Goal: Task Accomplishment & Management: Manage account settings

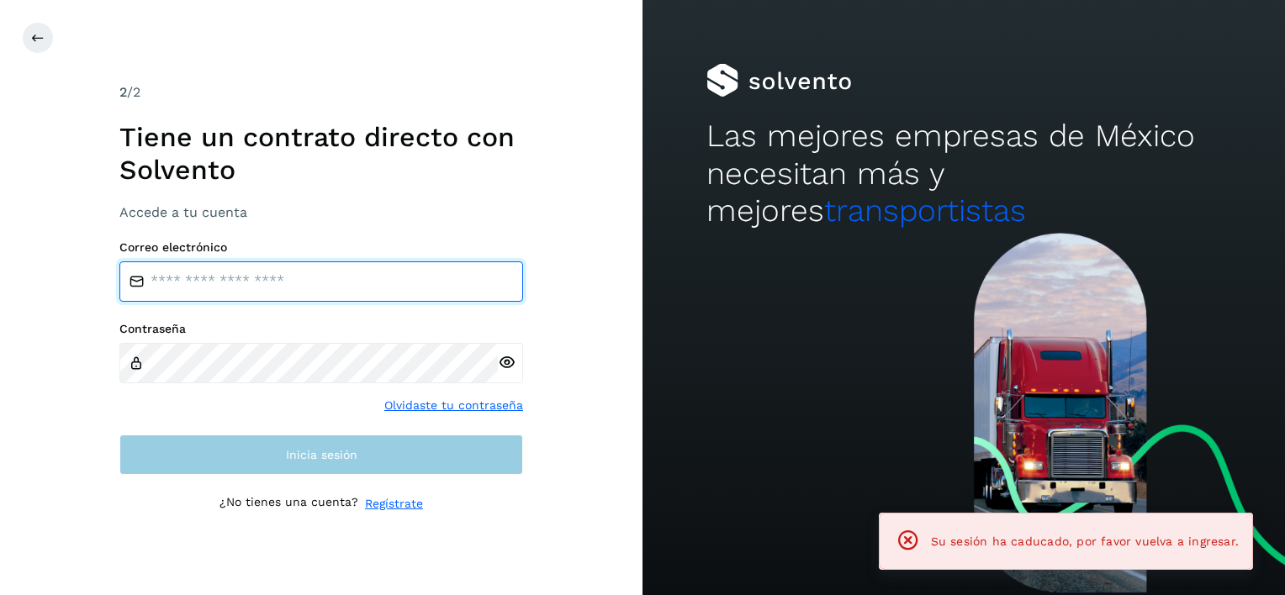
type input "**********"
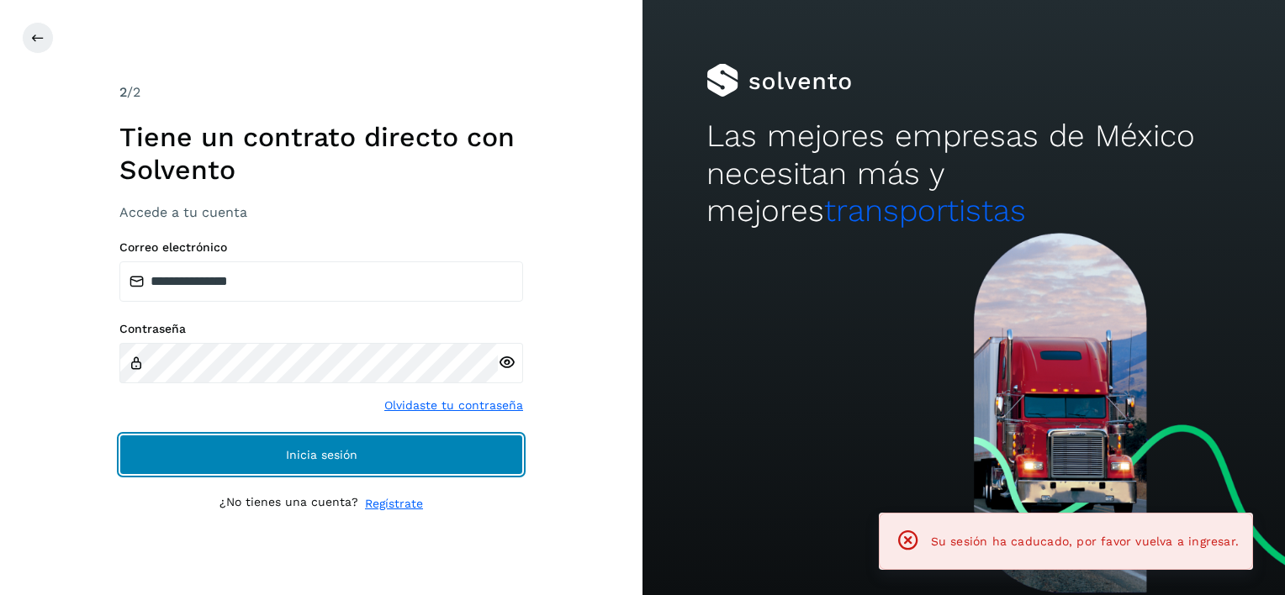
click at [252, 435] on button "Inicia sesión" at bounding box center [321, 455] width 404 height 40
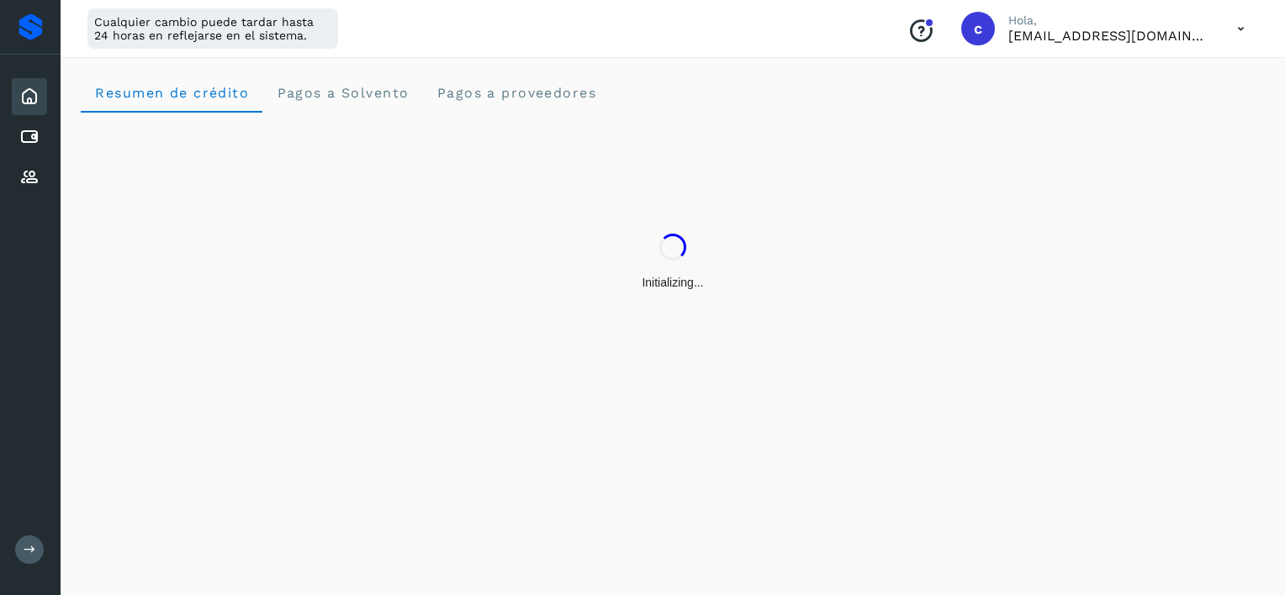
click at [50, 145] on div "Inicio Cuentas por pagar Proveedores" at bounding box center [30, 137] width 61 height 165
click at [34, 138] on icon at bounding box center [29, 137] width 20 height 20
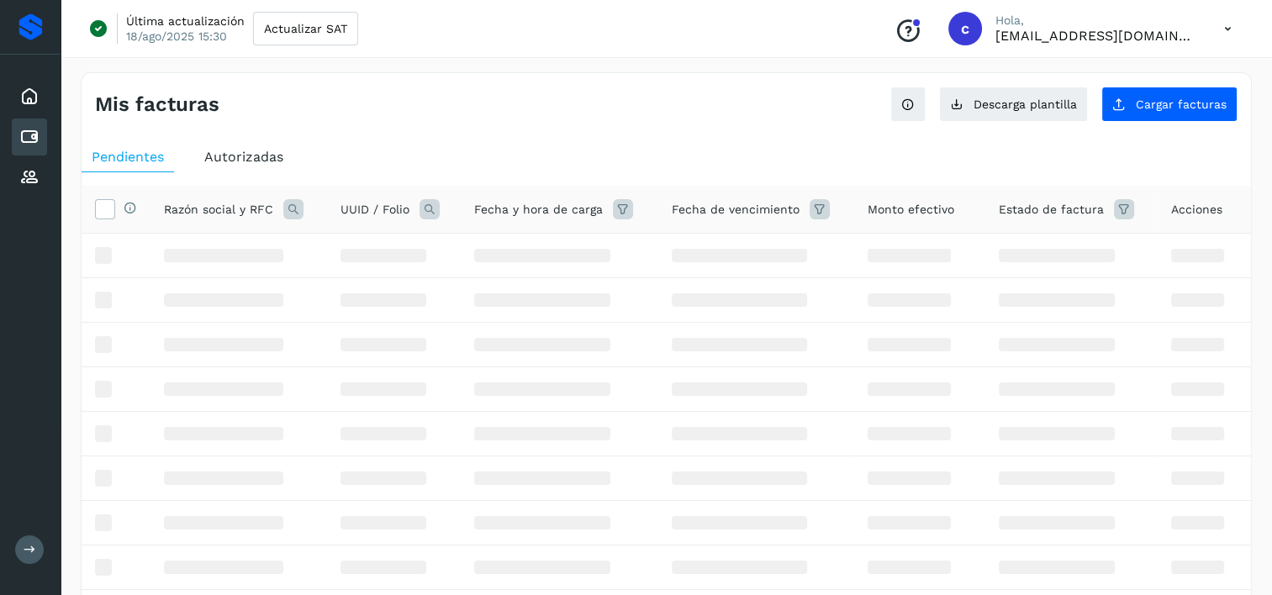
click at [435, 213] on icon at bounding box center [429, 209] width 20 height 20
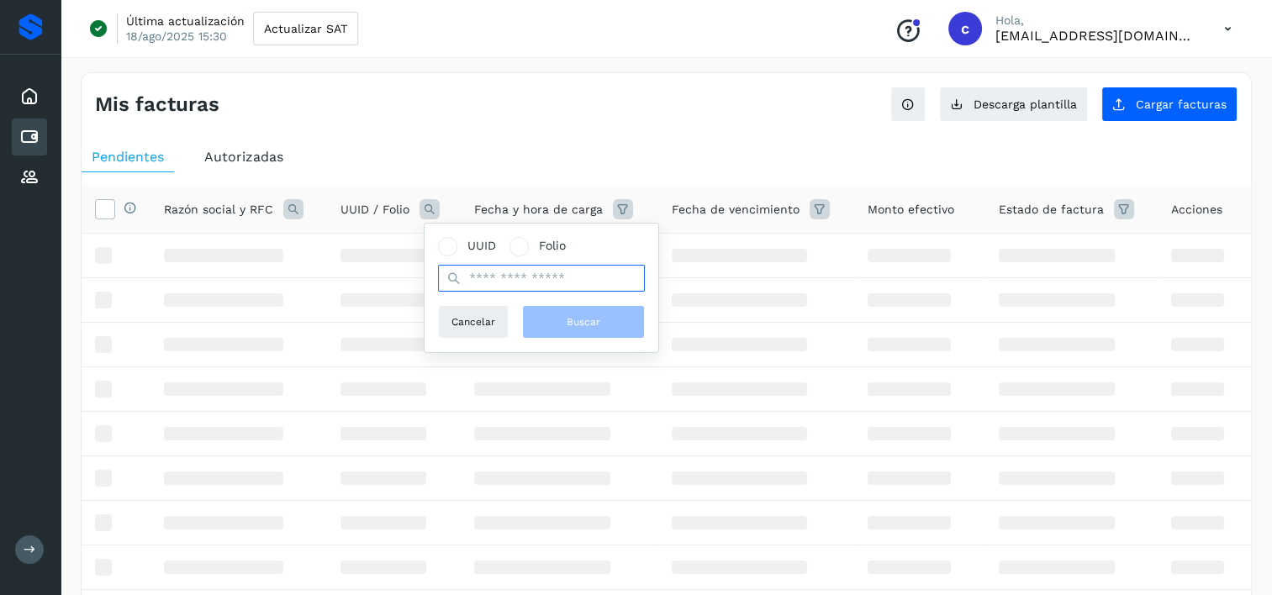
paste input "**********"
click at [498, 283] on input "**********" at bounding box center [541, 278] width 207 height 27
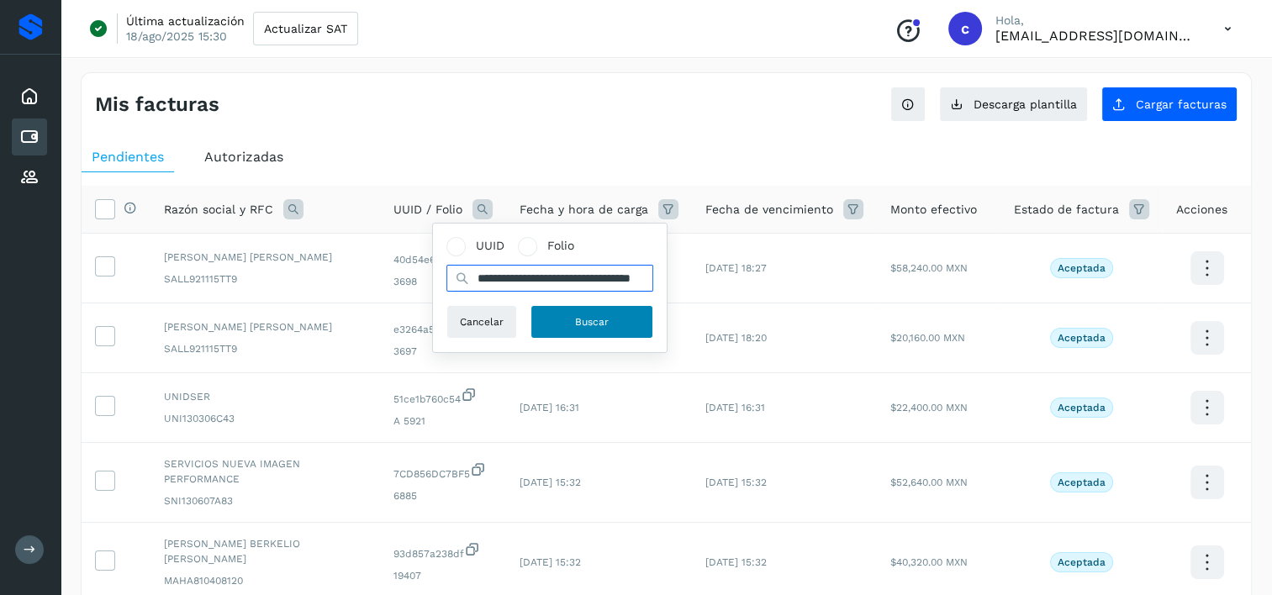
type input "**********"
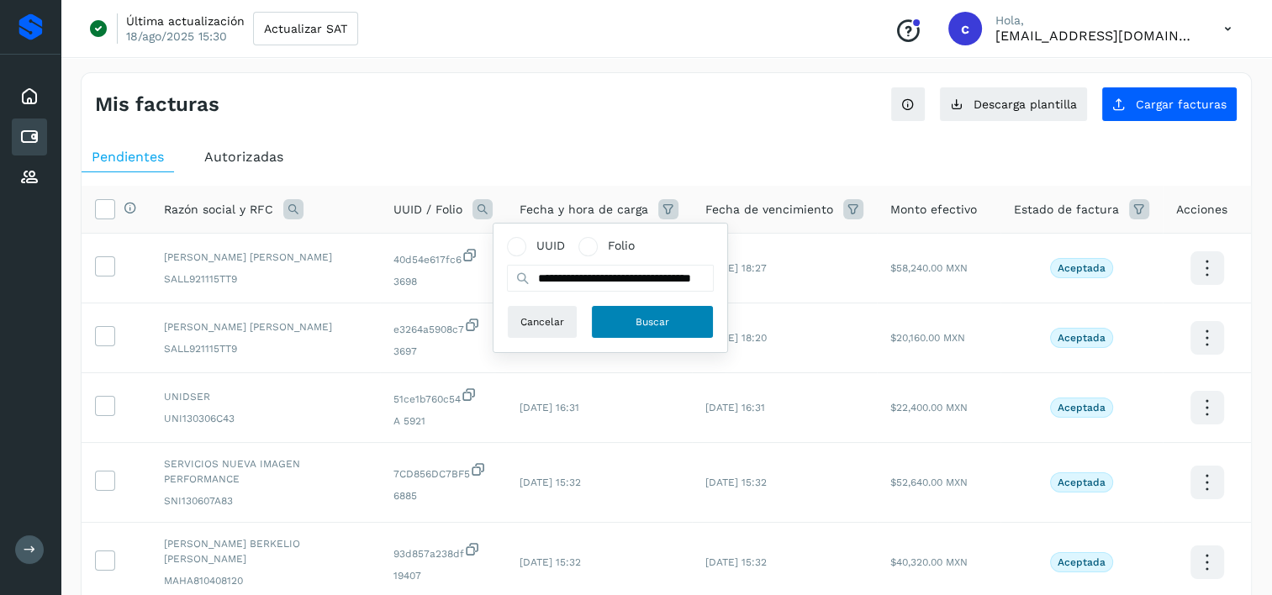
scroll to position [0, 0]
click at [576, 334] on div "Cancelar Buscar" at bounding box center [610, 322] width 207 height 34
click at [625, 324] on button "Buscar" at bounding box center [652, 322] width 123 height 34
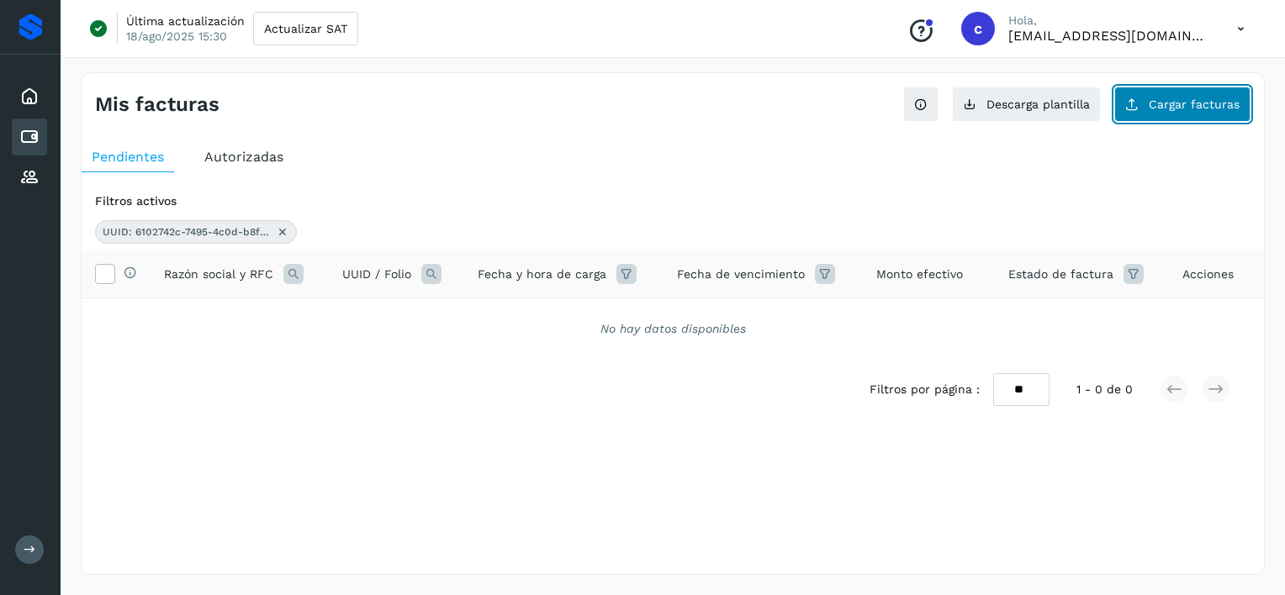
click at [1133, 105] on icon at bounding box center [1131, 104] width 13 height 13
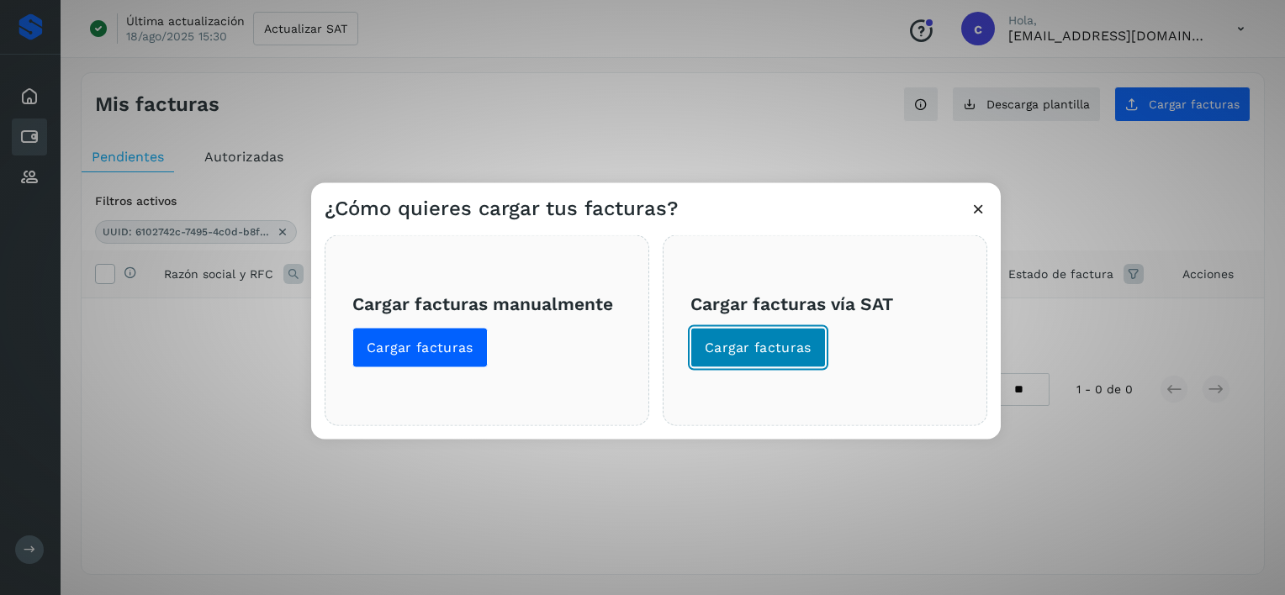
click at [691, 343] on button "Cargar facturas" at bounding box center [757, 348] width 135 height 40
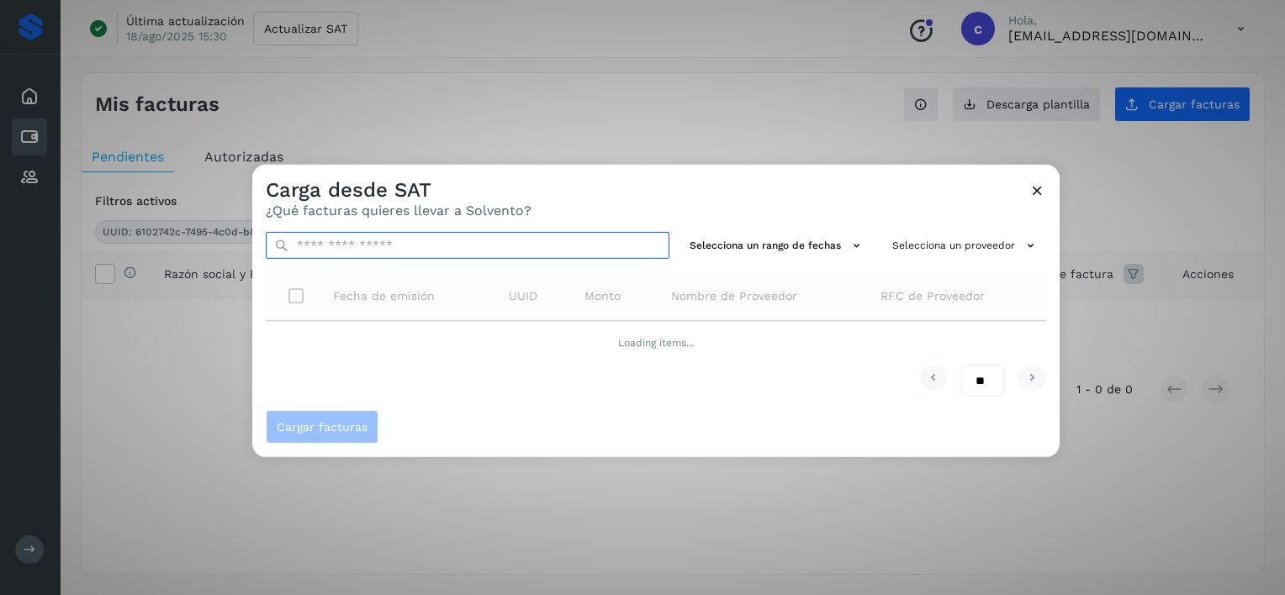
click at [535, 248] on input "text" at bounding box center [468, 245] width 404 height 27
paste input "**********"
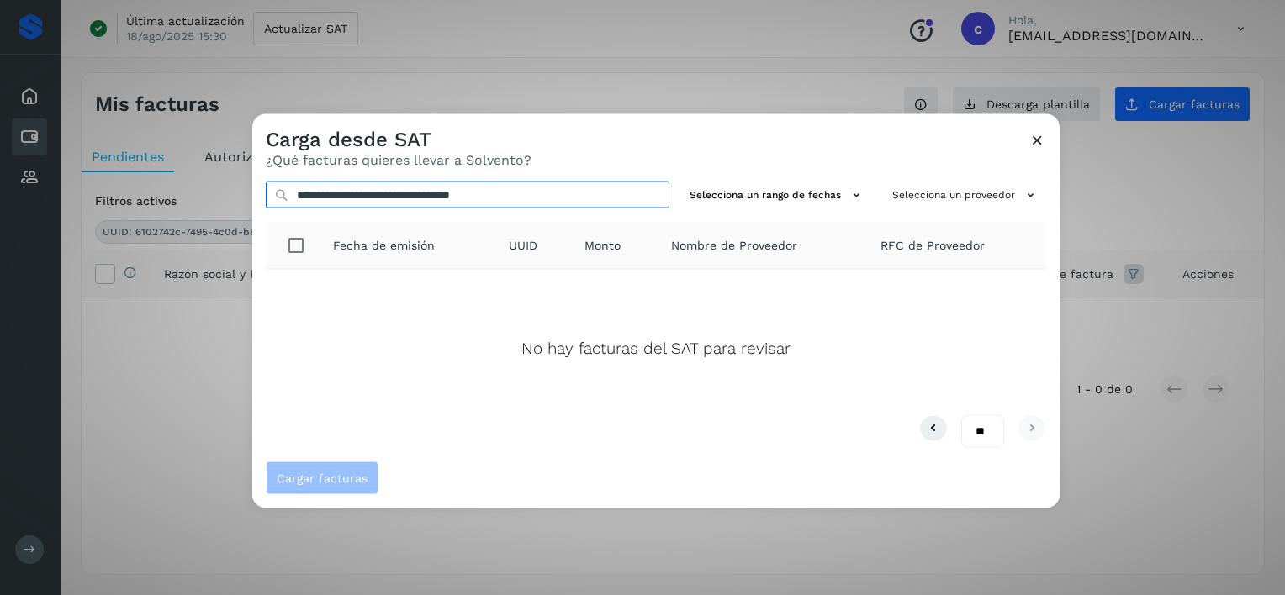
type input "**********"
click at [1040, 140] on icon at bounding box center [1037, 140] width 18 height 18
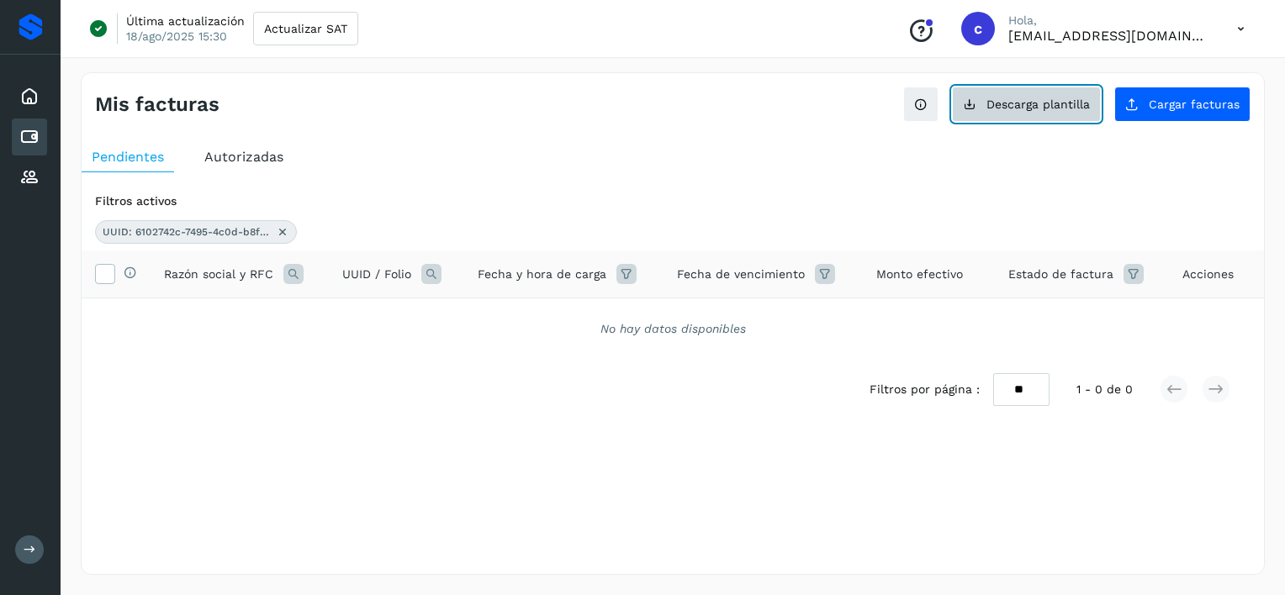
click at [1035, 108] on span "Descarga plantilla" at bounding box center [1037, 104] width 103 height 12
click at [34, 131] on icon at bounding box center [29, 137] width 20 height 20
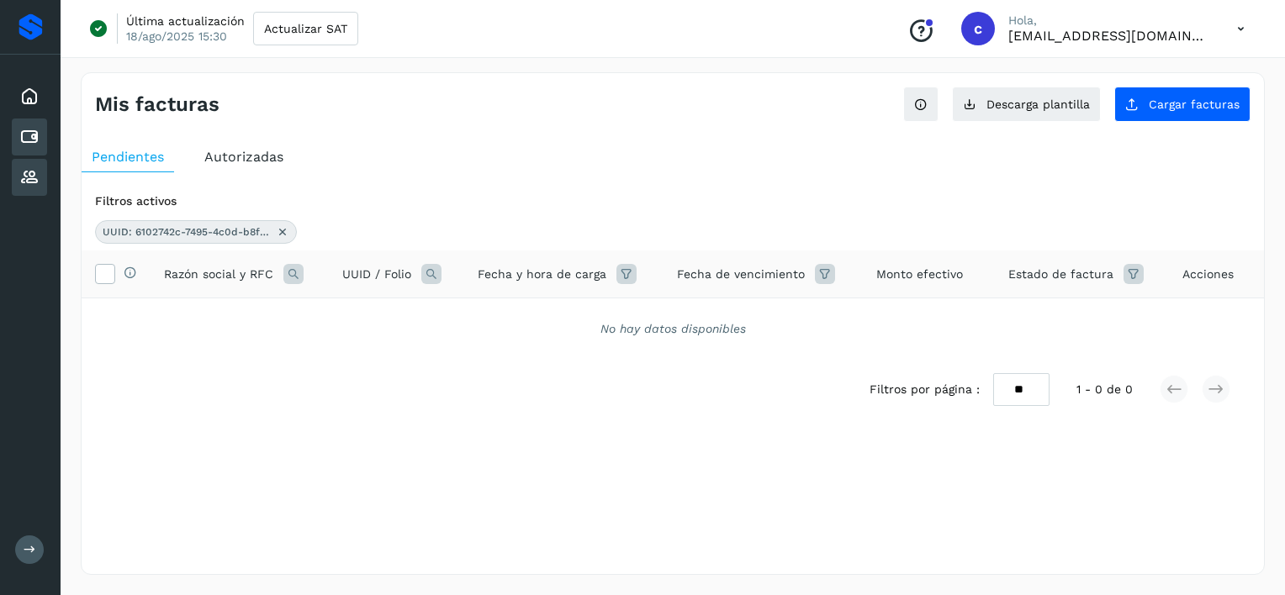
click at [32, 163] on div "Proveedores" at bounding box center [29, 177] width 35 height 37
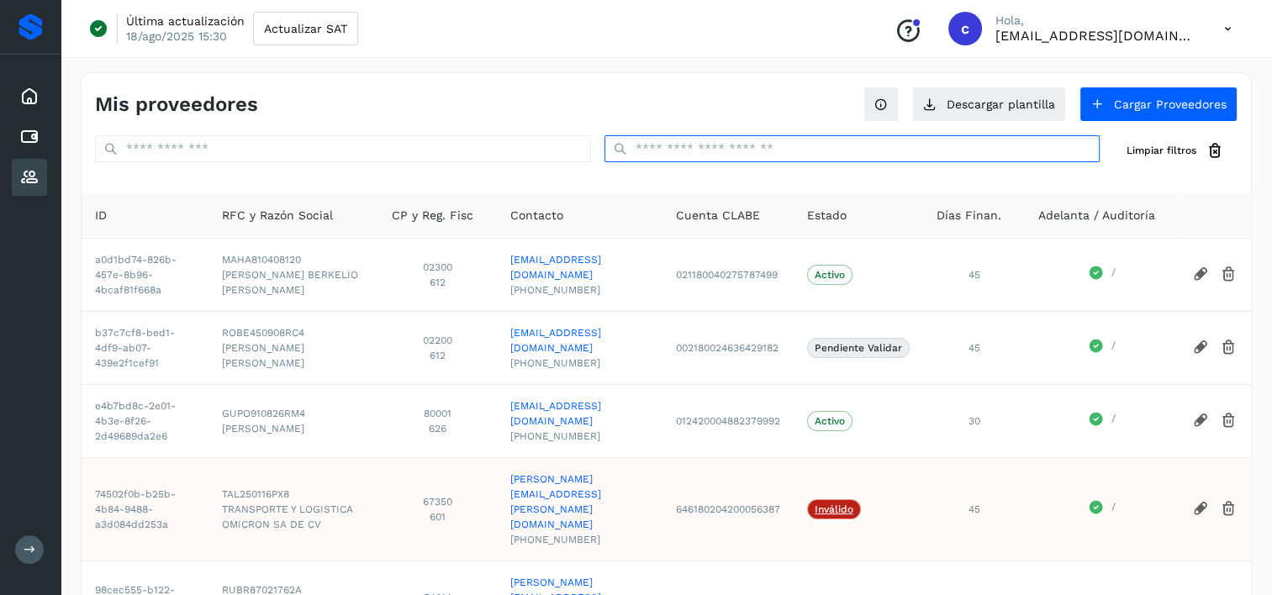
click at [758, 145] on input "text" at bounding box center [852, 148] width 496 height 27
click at [734, 152] on input "text" at bounding box center [852, 148] width 496 height 27
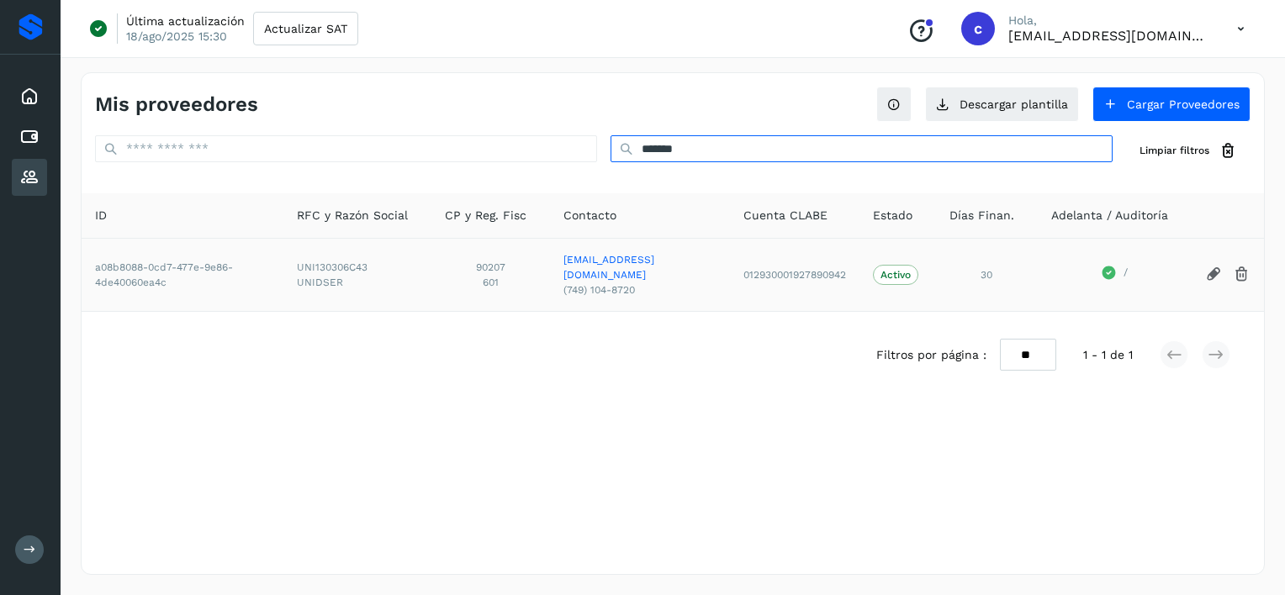
type input "*******"
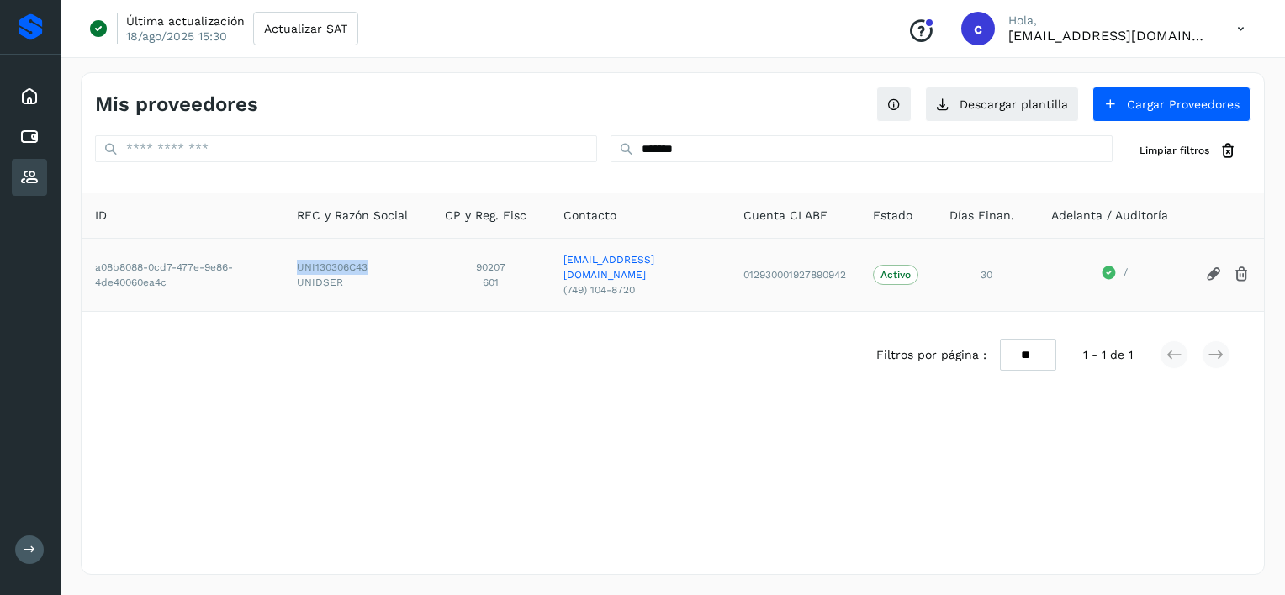
drag, startPoint x: 298, startPoint y: 264, endPoint x: 372, endPoint y: 261, distance: 74.1
click at [372, 261] on span "UNI130306C43" at bounding box center [357, 267] width 121 height 15
copy span "UNI130306C43"
click at [34, 127] on icon at bounding box center [29, 137] width 20 height 20
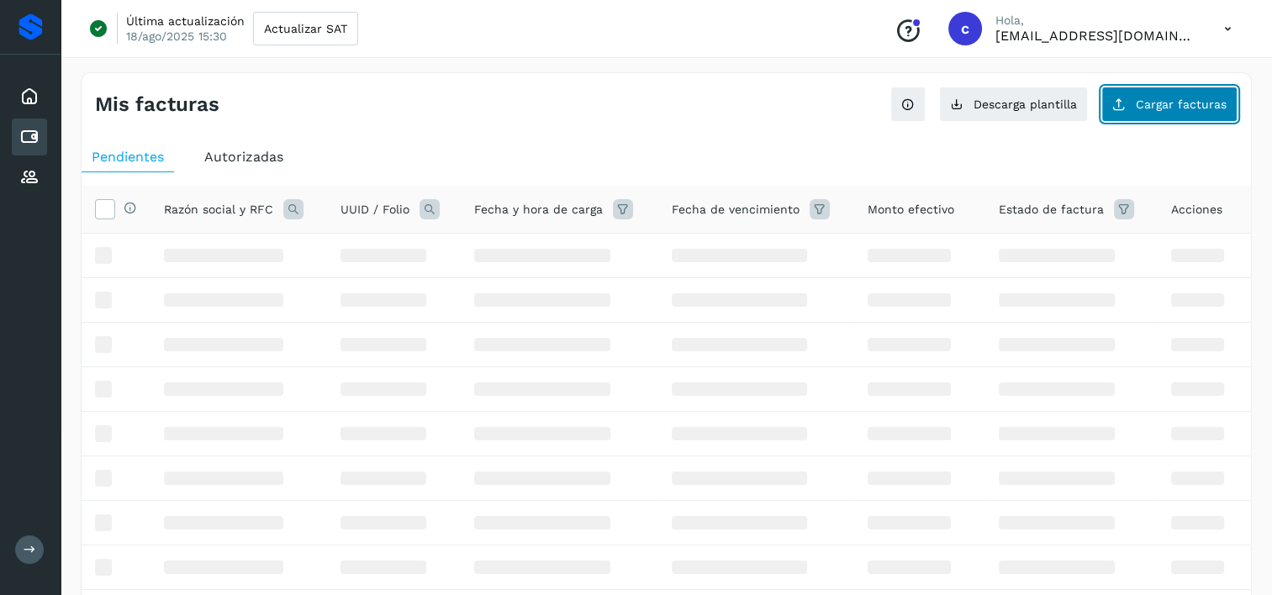
click at [1194, 100] on span "Cargar facturas" at bounding box center [1181, 104] width 91 height 12
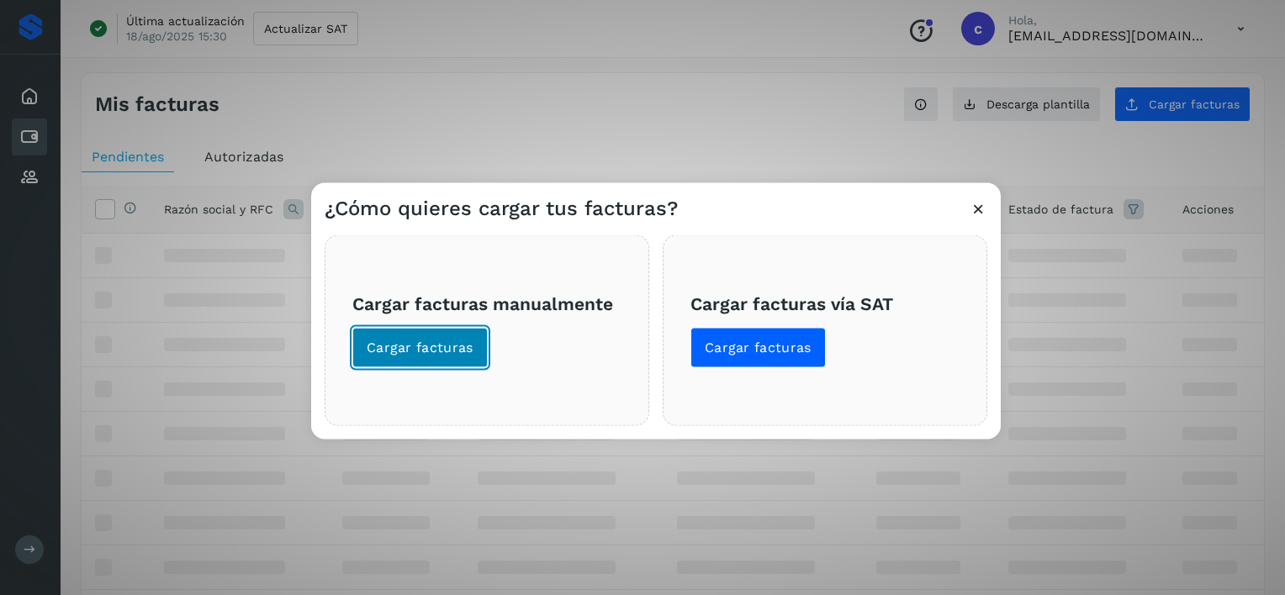
click at [434, 332] on button "Cargar facturas" at bounding box center [419, 348] width 135 height 40
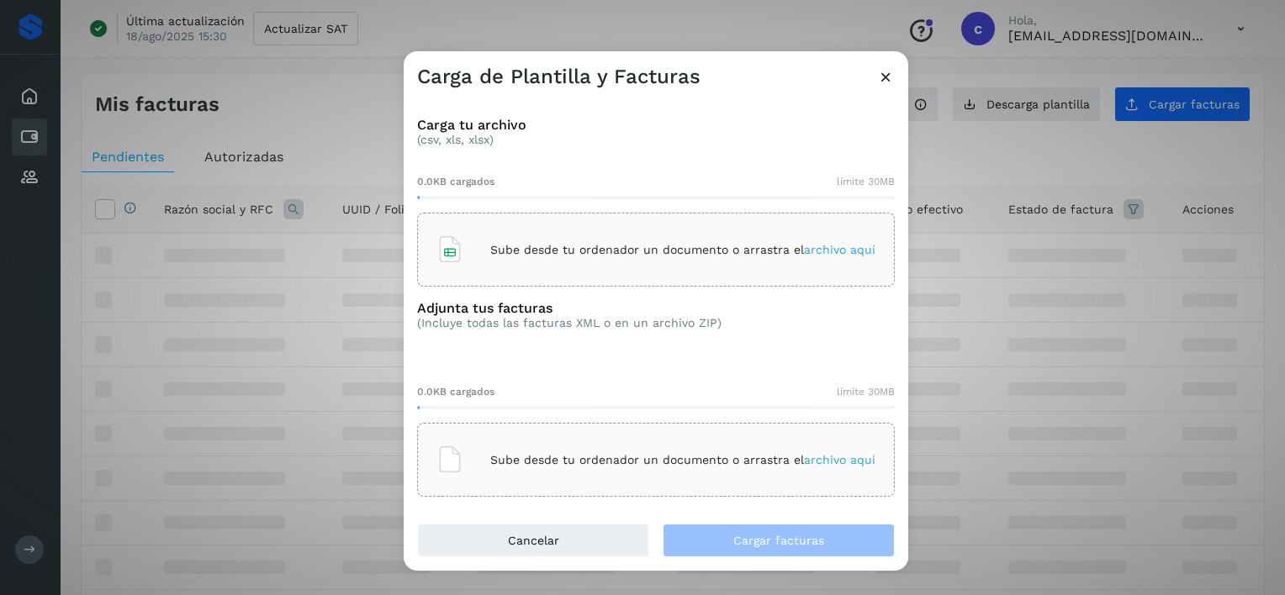
click at [491, 259] on div "Sube desde tu ordenador un documento o arrastra el archivo aquí" at bounding box center [655, 249] width 439 height 45
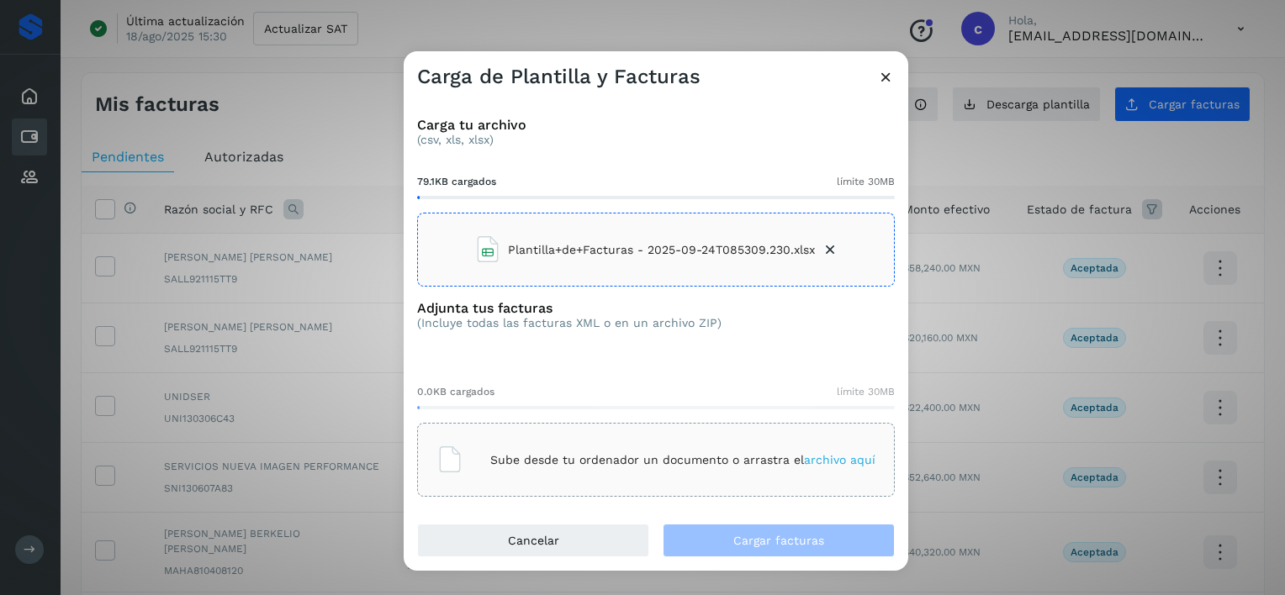
click at [746, 440] on div "Sube desde tu ordenador un documento o arrastra el archivo aquí" at bounding box center [655, 459] width 439 height 45
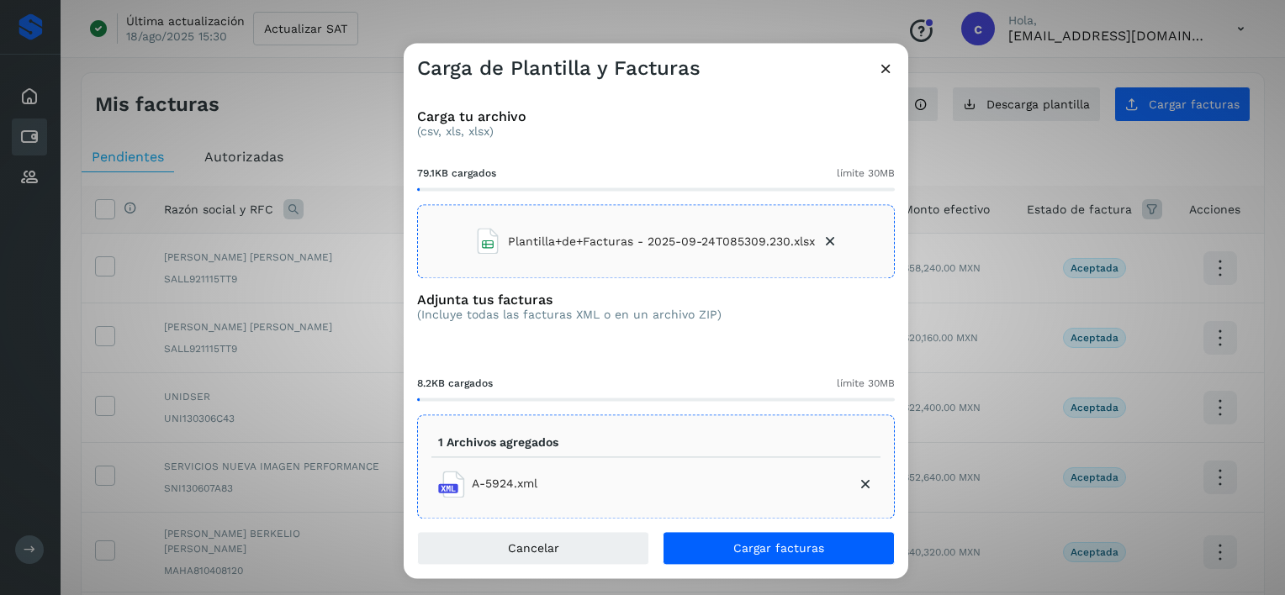
click at [759, 579] on div "Carga de Plantilla y Facturas Carga tu archivo (csv, xls, xlsx) 79.1KB cargados…" at bounding box center [642, 297] width 1285 height 595
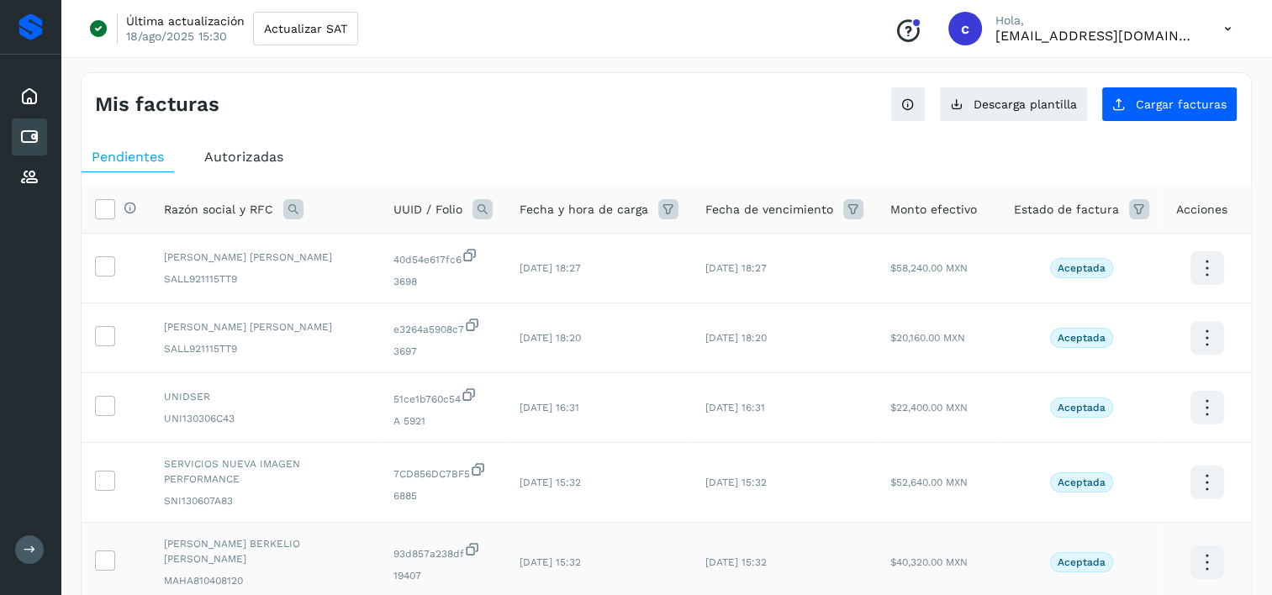
click at [751, 545] on td "[DATE] 15:32" at bounding box center [784, 563] width 185 height 80
click at [1183, 95] on button "Cargar facturas" at bounding box center [1169, 104] width 136 height 35
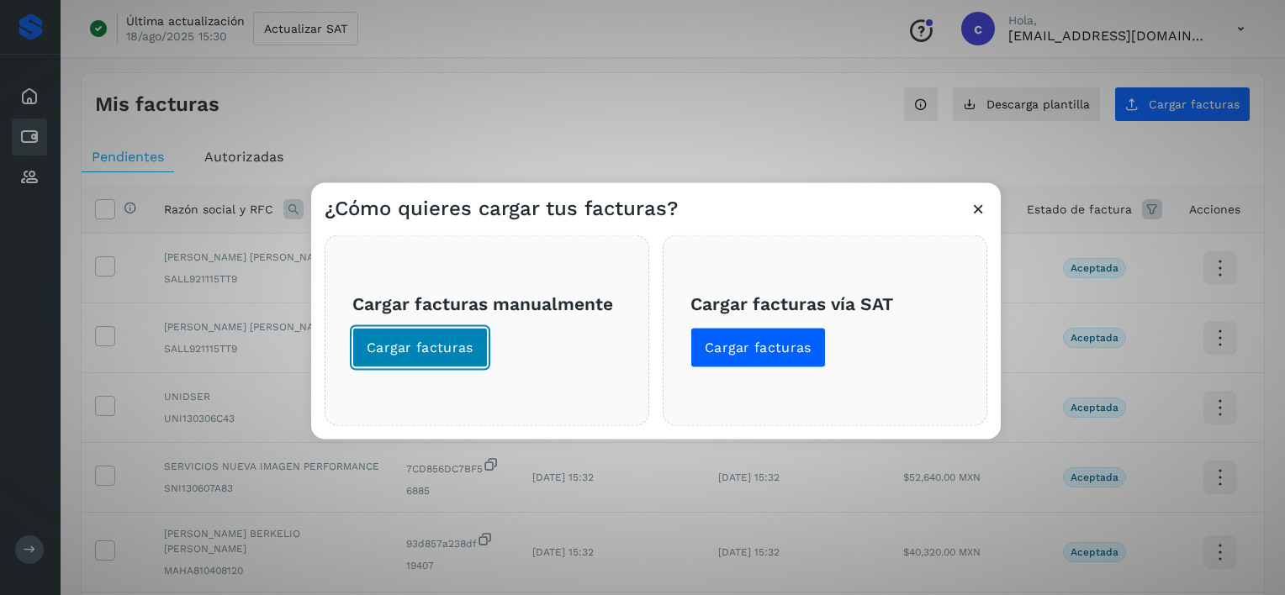
click at [467, 358] on button "Cargar facturas" at bounding box center [419, 348] width 135 height 40
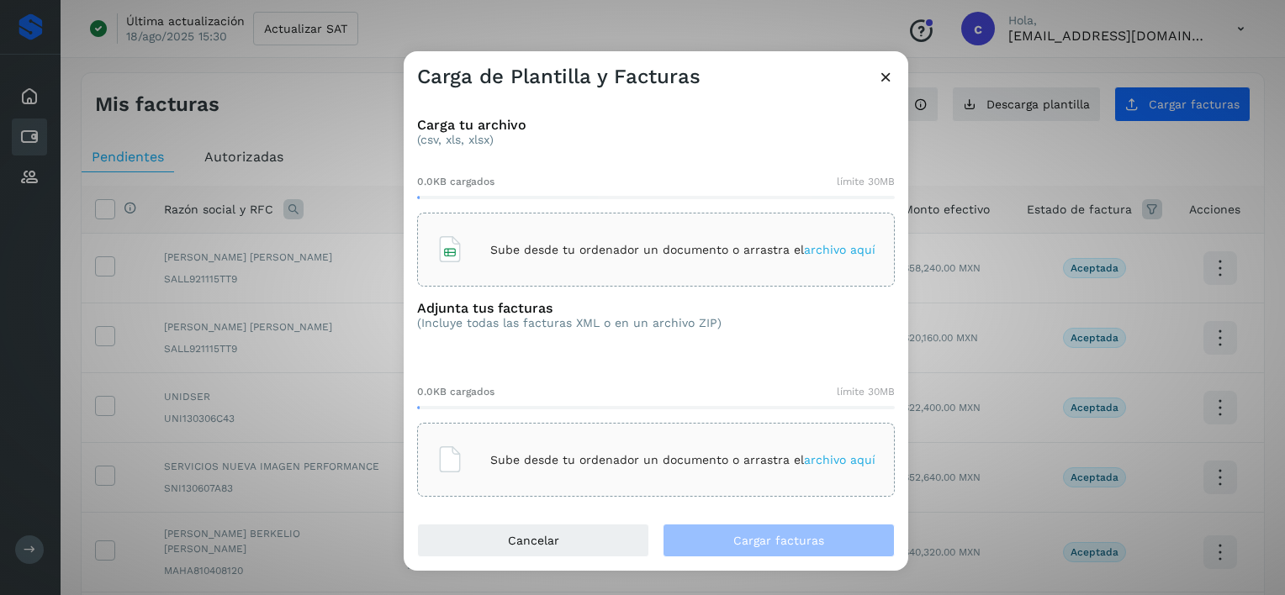
click at [518, 255] on p "Sube desde tu ordenador un documento o arrastra el archivo aquí" at bounding box center [682, 250] width 385 height 14
click at [574, 420] on div "0.0KB cargados límite 30MB Sube desde tu ordenador un documento o arrastra el a…" at bounding box center [655, 434] width 477 height 126
click at [570, 463] on p "Sube desde tu ordenador un documento o arrastra el archivo aquí" at bounding box center [682, 460] width 385 height 14
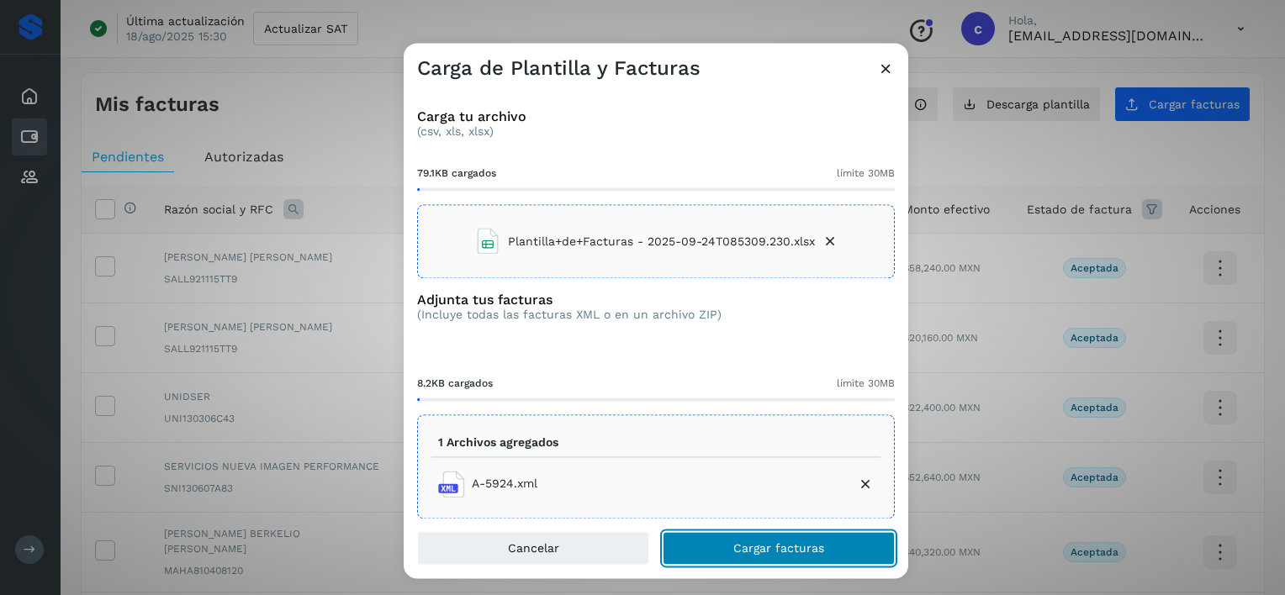
click at [762, 548] on span "Cargar facturas" at bounding box center [778, 549] width 91 height 12
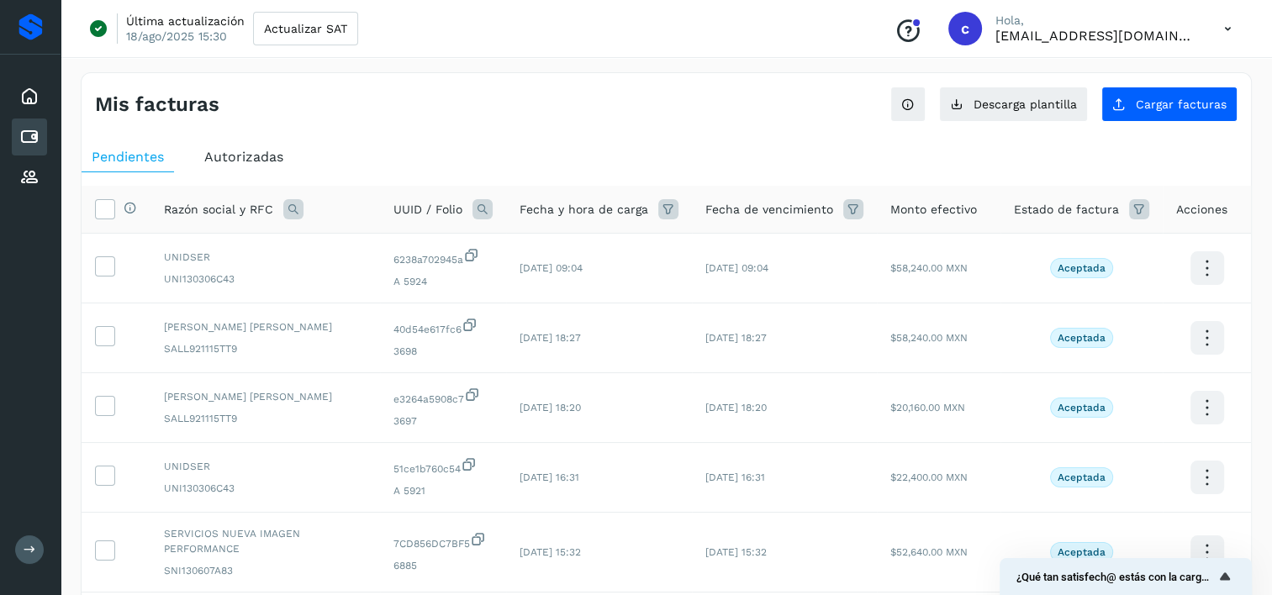
click at [493, 212] on icon at bounding box center [482, 209] width 20 height 20
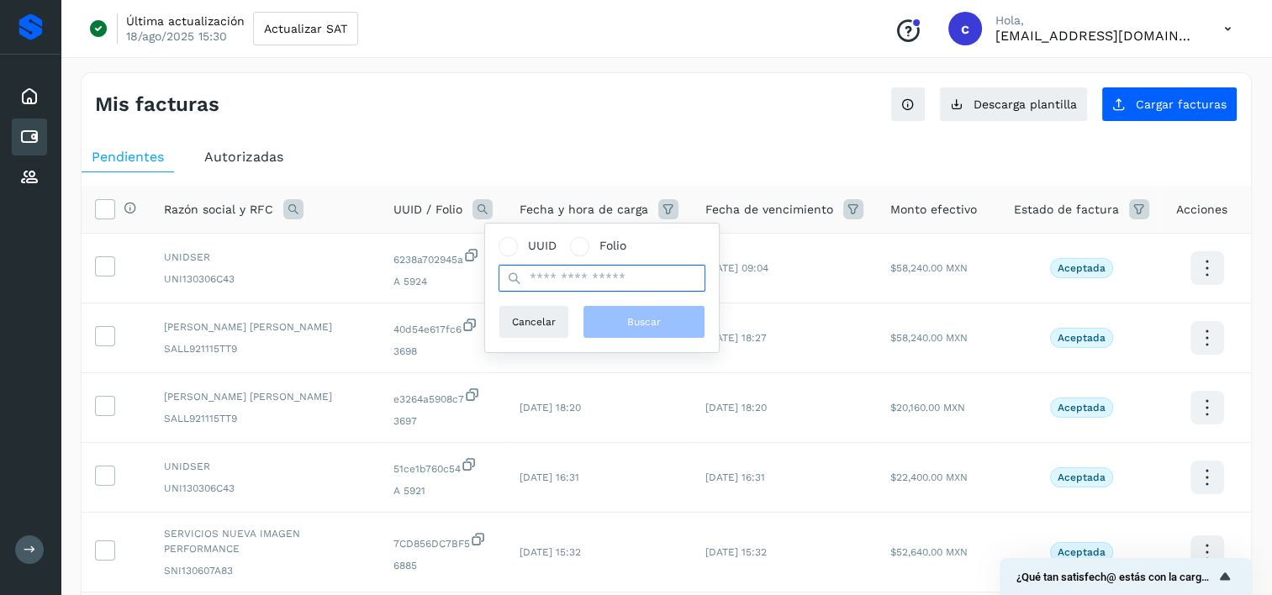
click at [562, 274] on input "text" at bounding box center [602, 278] width 207 height 27
paste input "**********"
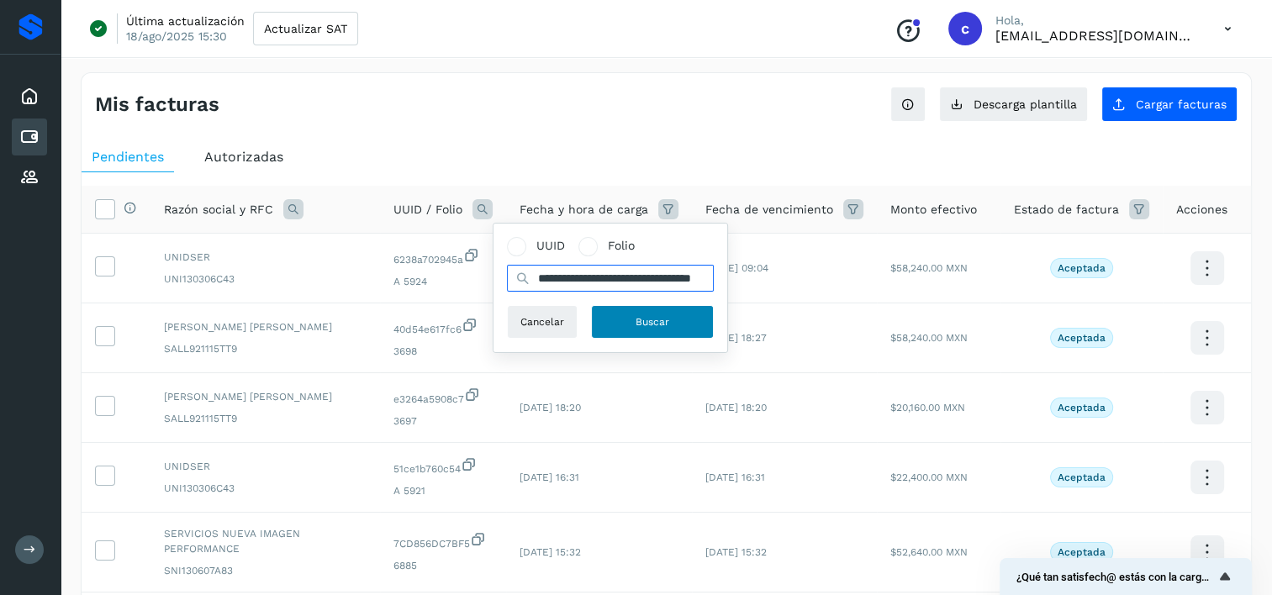
scroll to position [0, 64]
type input "**********"
click at [652, 319] on span "Buscar" at bounding box center [653, 321] width 34 height 15
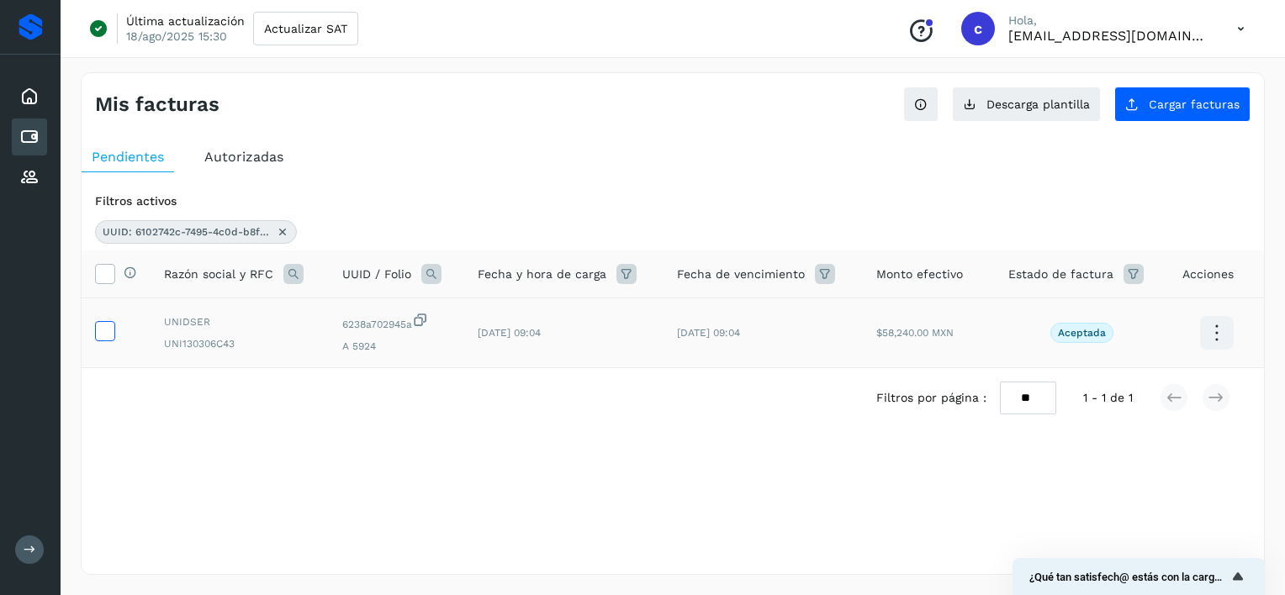
click at [101, 331] on icon at bounding box center [105, 330] width 18 height 18
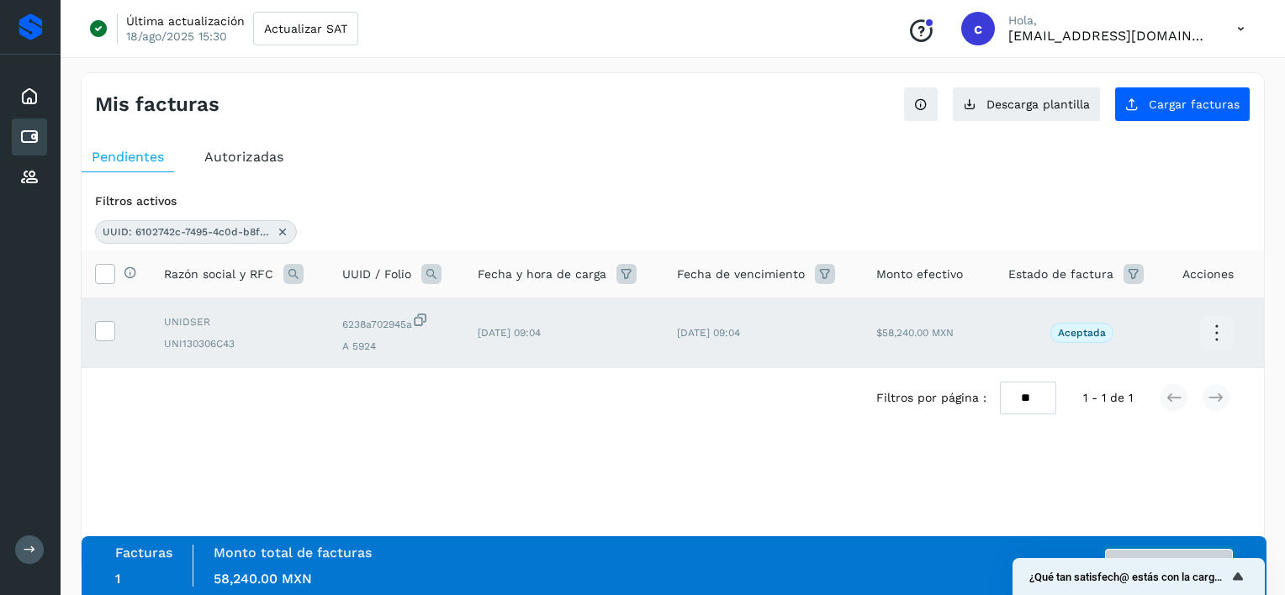
click at [1135, 557] on button "Autorizar facturas" at bounding box center [1169, 566] width 128 height 34
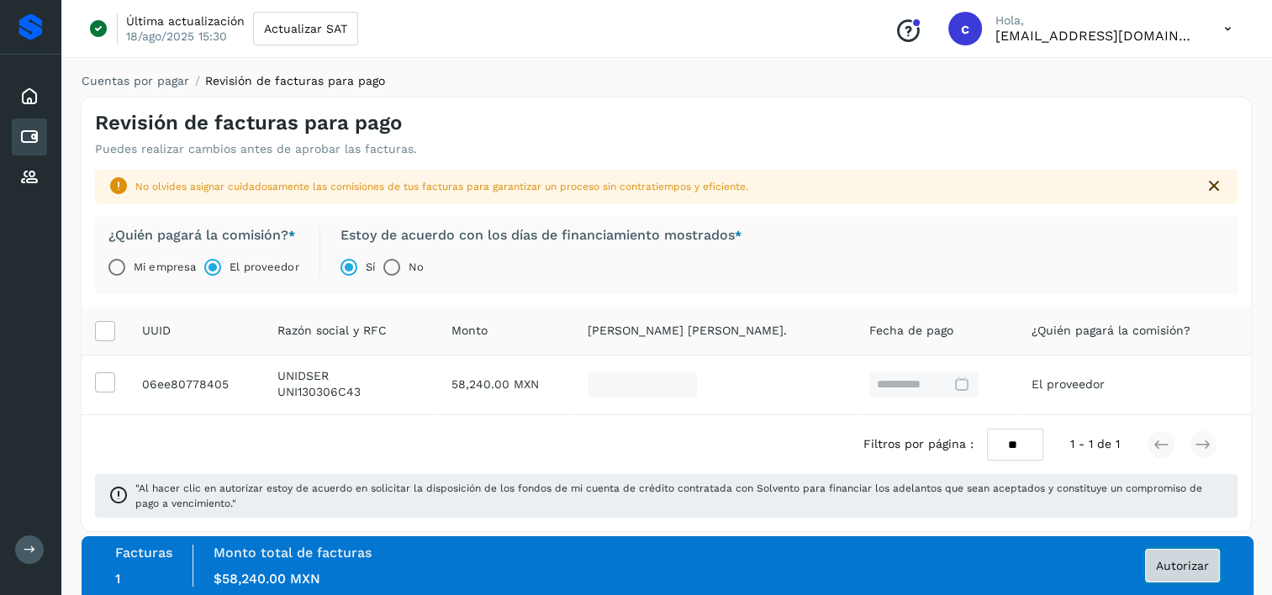
click at [1194, 552] on button "Autorizar" at bounding box center [1182, 566] width 75 height 34
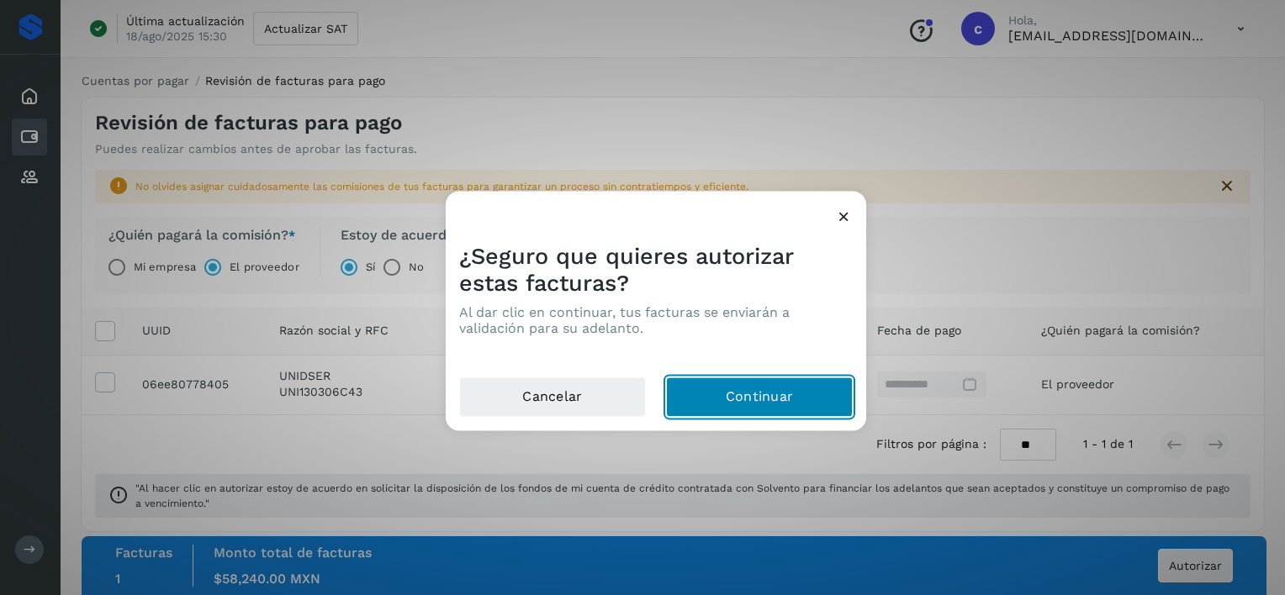
click at [784, 393] on button "Continuar" at bounding box center [759, 397] width 187 height 40
